Goal: Task Accomplishment & Management: Manage account settings

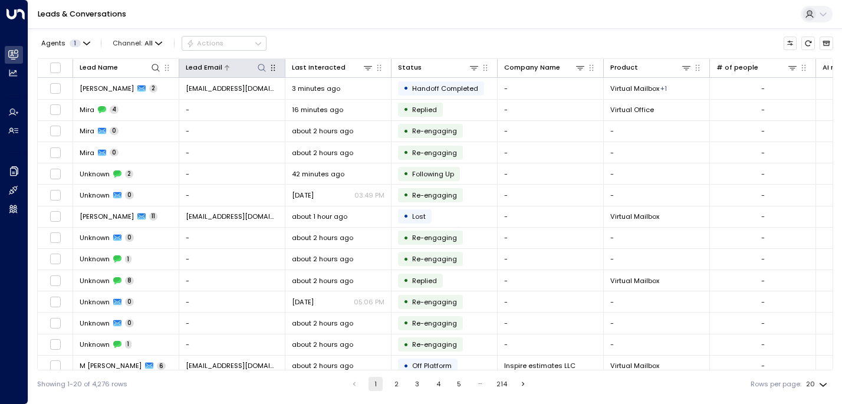
click at [260, 64] on icon at bounding box center [262, 68] width 8 height 8
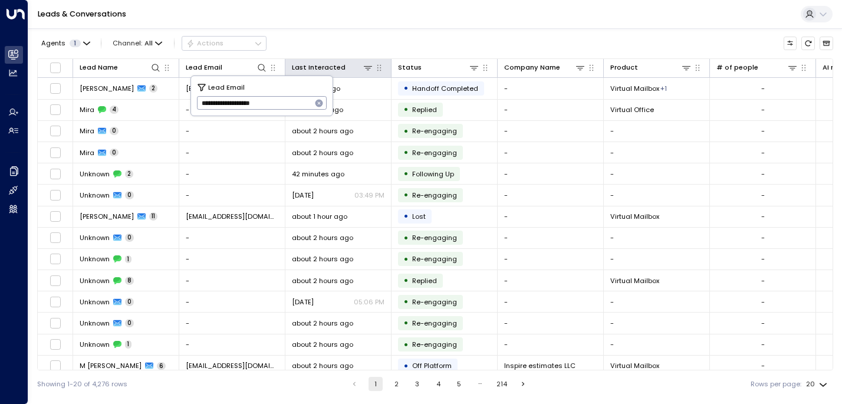
type input "**********"
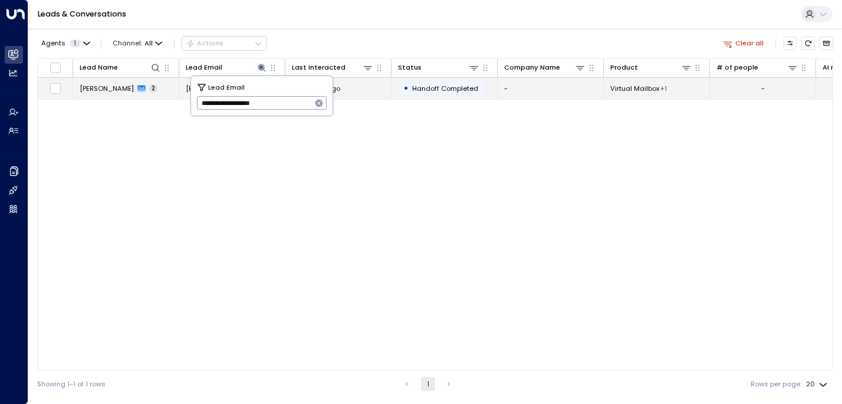
click at [367, 94] on td "3 minutes ago" at bounding box center [338, 88] width 106 height 21
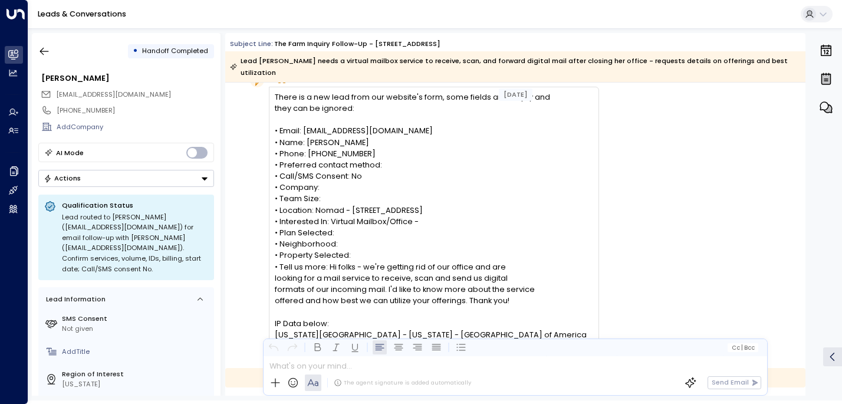
scroll to position [51, 0]
